Goal: Task Accomplishment & Management: Manage account settings

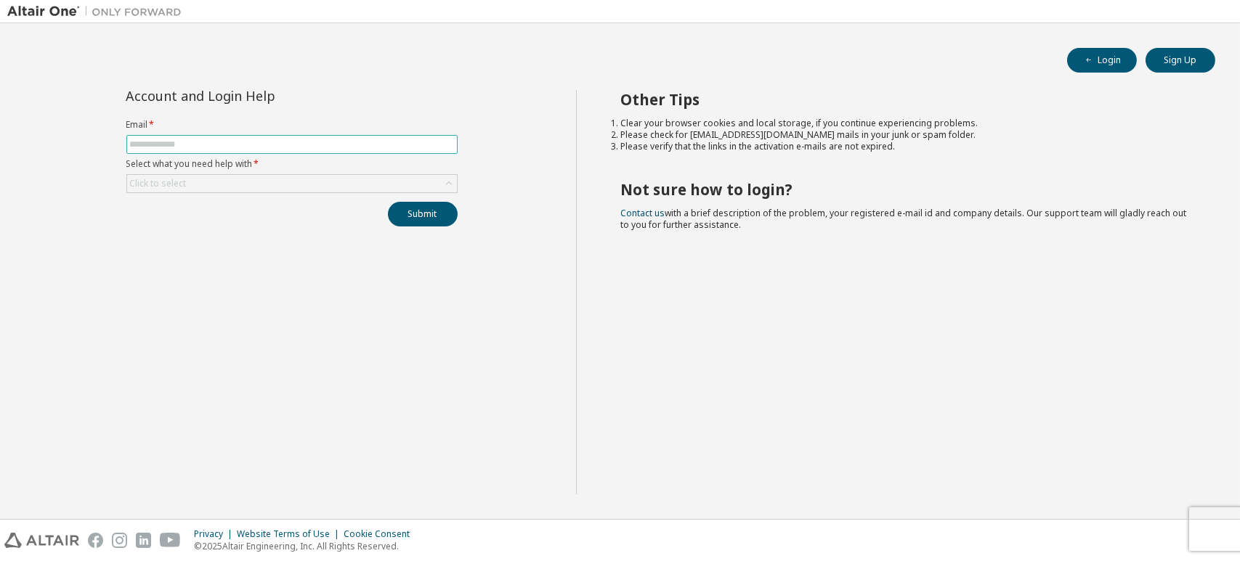
click at [385, 149] on input "text" at bounding box center [292, 145] width 324 height 12
type input "**********"
click at [410, 217] on button "Submit" at bounding box center [423, 214] width 70 height 25
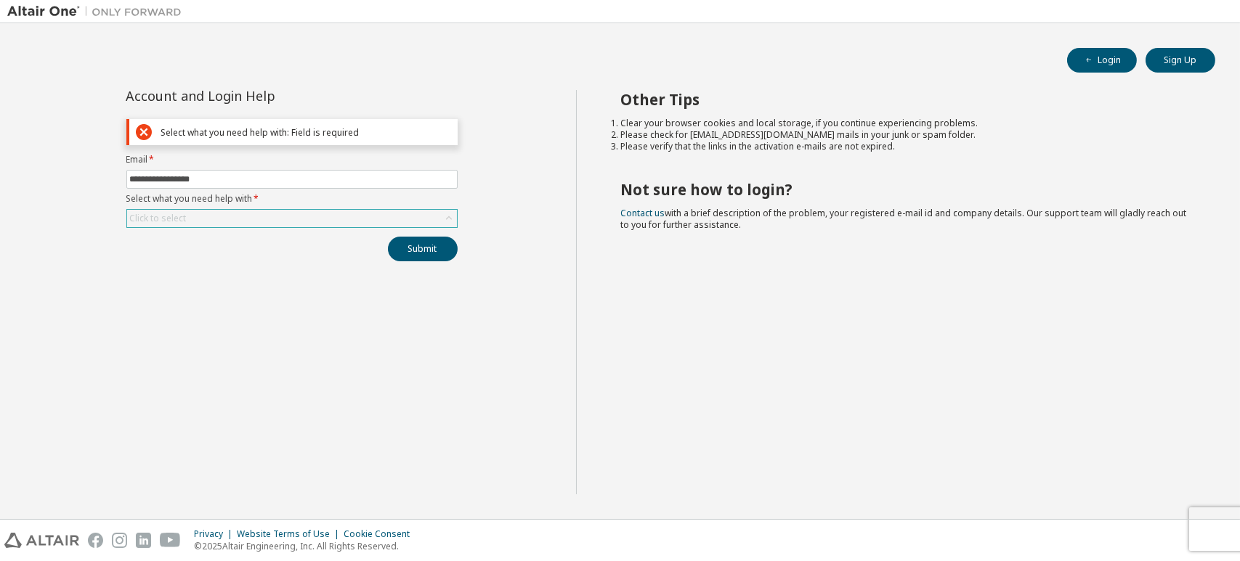
click at [290, 221] on div "Click to select" at bounding box center [292, 218] width 330 height 17
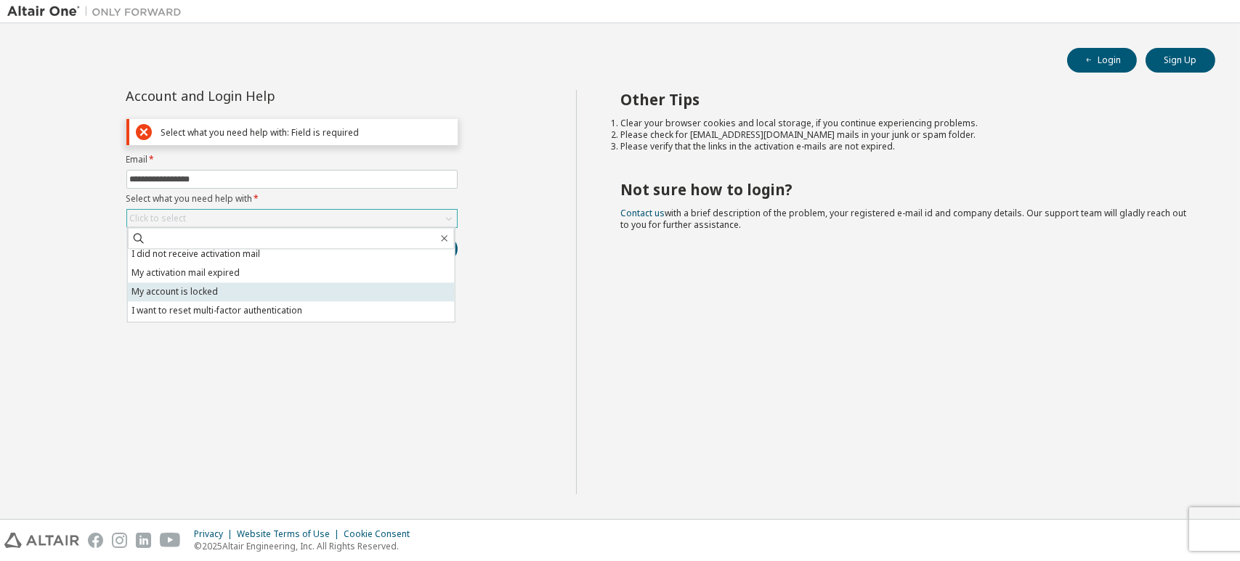
scroll to position [41, 0]
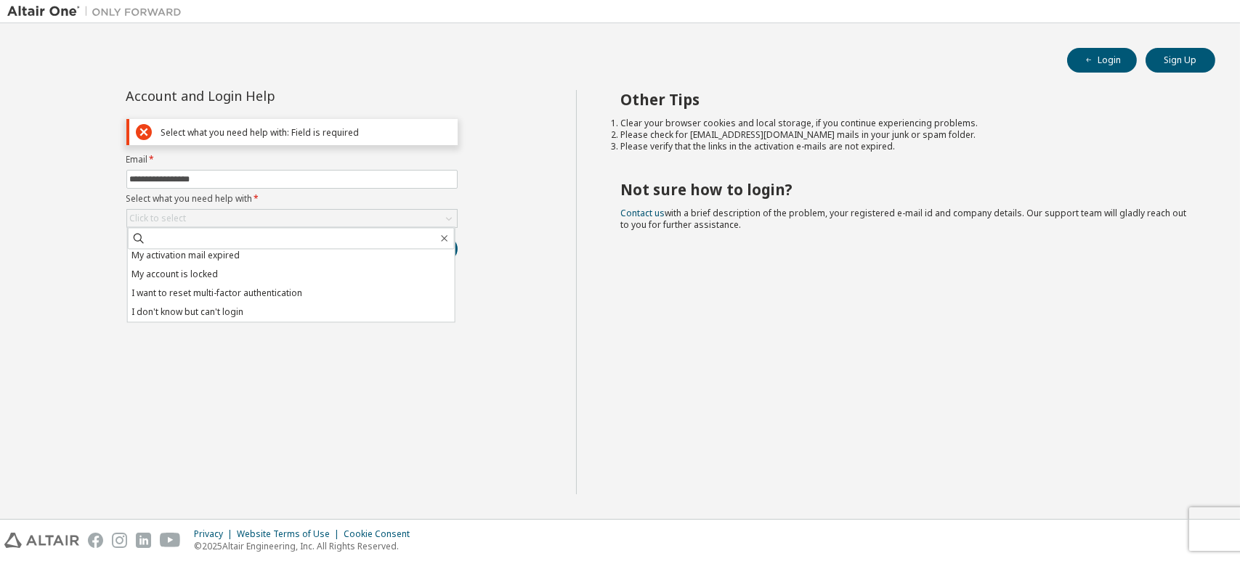
click at [346, 435] on div "**********" at bounding box center [291, 292] width 569 height 404
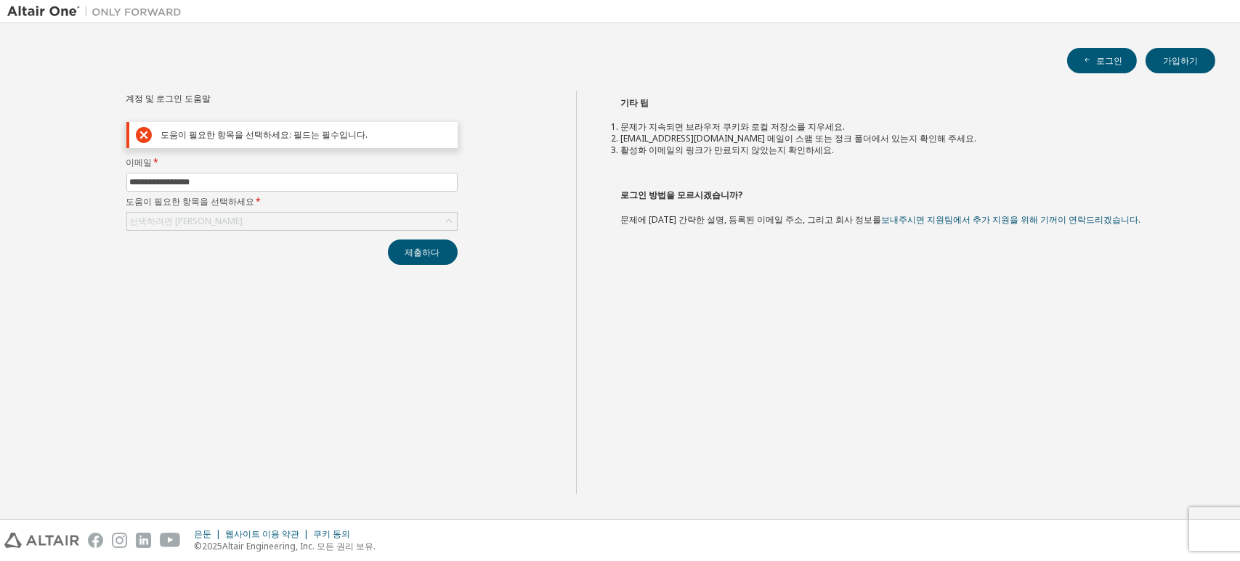
click at [783, 261] on div "기타 팁 문제가 지속되면 브라우저 쿠키와 로컬 저장소를 지우세요. [EMAIL_ADDRESS][DOMAIN_NAME] 메일이 스팸 또는 정크 …" at bounding box center [904, 293] width 656 height 404
click at [404, 213] on div "선택하려면 [PERSON_NAME]" at bounding box center [292, 221] width 330 height 17
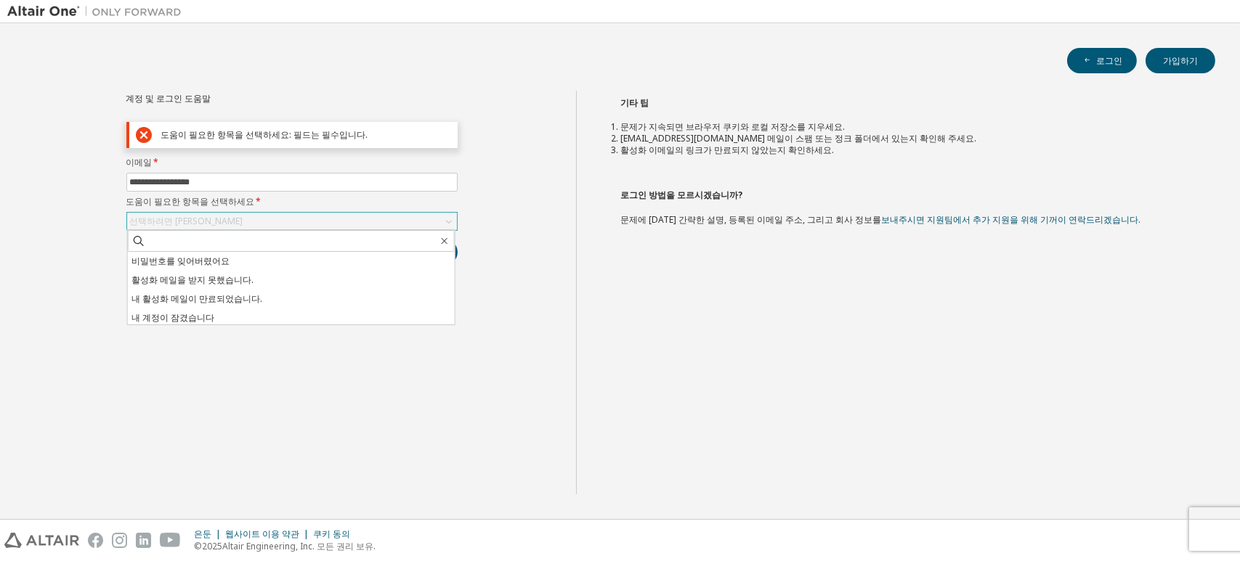
click at [404, 213] on div "선택하려면 [PERSON_NAME]" at bounding box center [292, 221] width 330 height 17
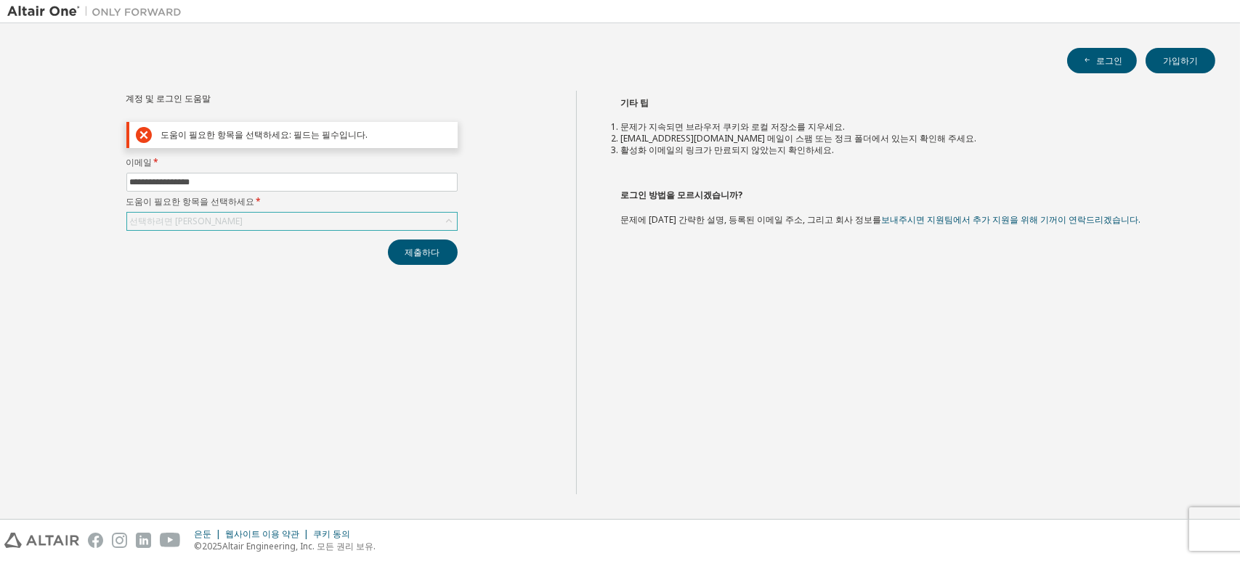
click at [404, 213] on div "선택하려면 [PERSON_NAME]" at bounding box center [292, 221] width 330 height 17
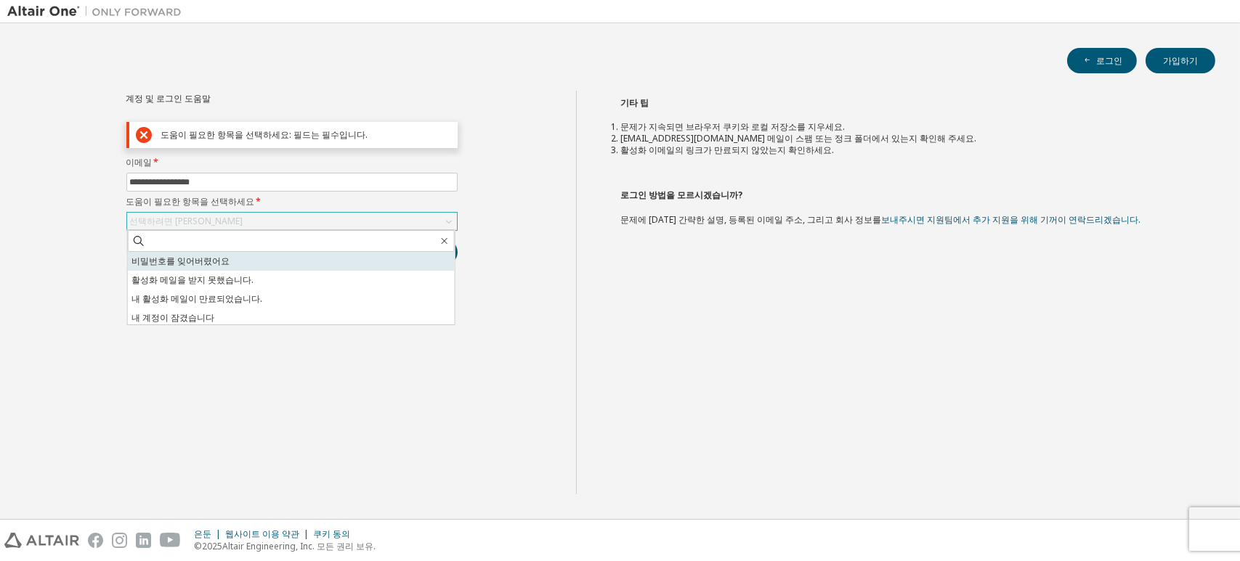
click at [357, 267] on li "비밀번호를 잊어버렸어요" at bounding box center [291, 261] width 327 height 19
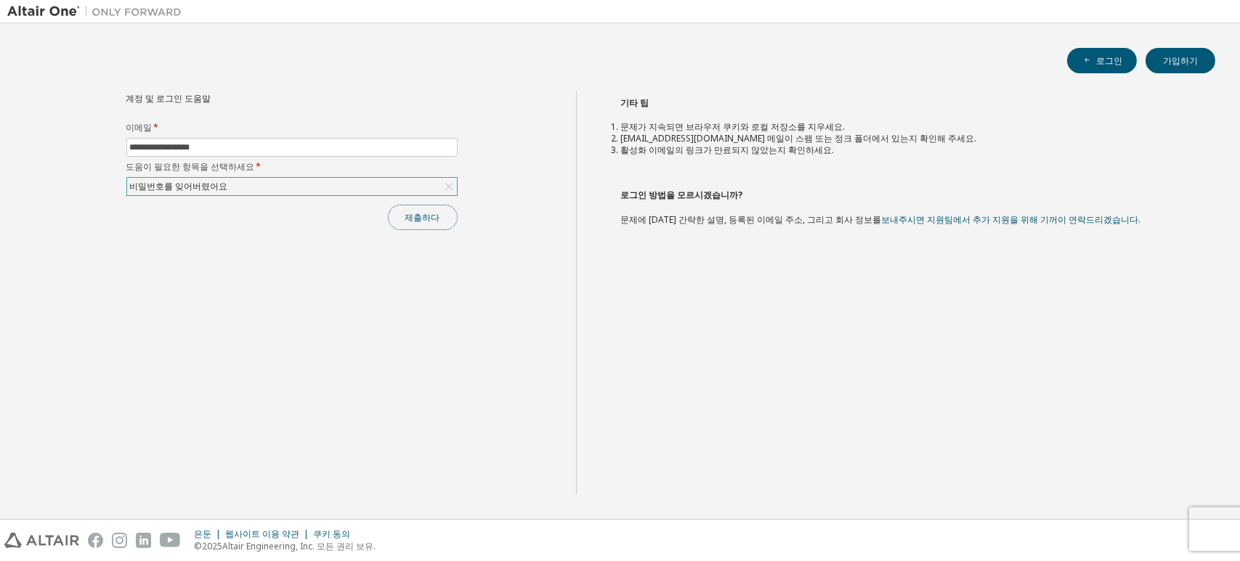
click at [423, 211] on font "제출하다" at bounding box center [422, 217] width 35 height 12
